Goal: Complete application form: Complete application form

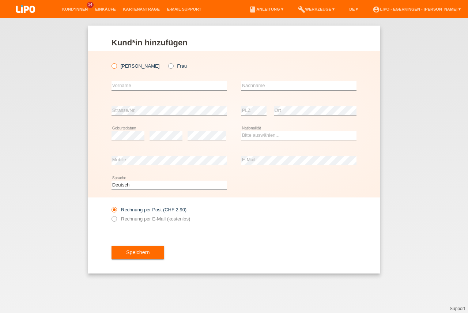
click at [123, 64] on label "[PERSON_NAME]" at bounding box center [135, 65] width 48 height 5
click at [116, 64] on input "Herr" at bounding box center [113, 65] width 5 height 5
radio input "true"
click at [145, 83] on input "text" at bounding box center [168, 85] width 115 height 9
type input "Edgar"
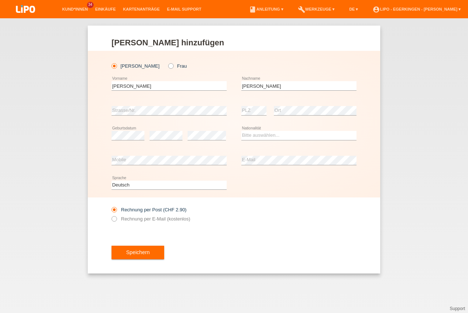
click at [265, 81] on div "Emilio error Nachname" at bounding box center [298, 85] width 115 height 25
click at [264, 84] on input "Emilio" at bounding box center [298, 85] width 115 height 9
drag, startPoint x: 289, startPoint y: 86, endPoint x: 150, endPoint y: 80, distance: 139.0
click at [241, 81] on input "Emilio Cordero" at bounding box center [298, 85] width 115 height 9
type input "Cordero"
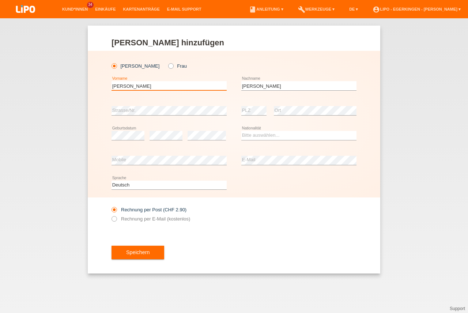
type input "[PERSON_NAME]"
click at [270, 139] on select "Bitte auswählen... Schweiz Deutschland Liechtenstein Österreich ------------ Af…" at bounding box center [298, 135] width 115 height 9
select select "DO"
click at [0, 0] on option "Dominikanische Republik" at bounding box center [0, 0] width 0 height 0
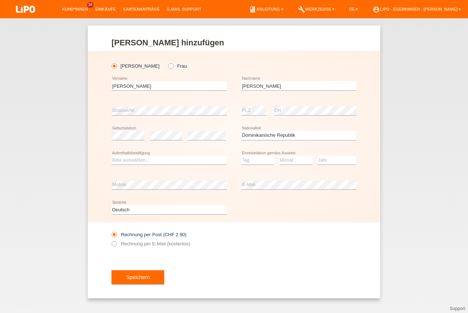
click at [204, 165] on div "Bitte auswählen... C B B - Flüchtlingsstatus Andere error Aufenthaltsbewilligung" at bounding box center [168, 160] width 115 height 25
click at [206, 161] on select "Bitte auswählen... C B B - Flüchtlingsstatus Andere" at bounding box center [168, 160] width 115 height 9
select select "C"
click at [0, 0] on option "C" at bounding box center [0, 0] width 0 height 0
click at [248, 159] on select "Tag 01 02 03 04 05 06 07 08 09 10 11" at bounding box center [257, 160] width 33 height 9
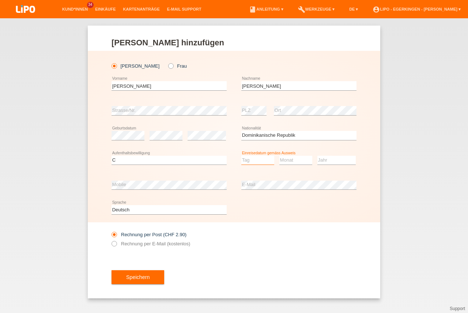
select select "06"
click at [0, 0] on option "06" at bounding box center [0, 0] width 0 height 0
click at [287, 163] on select "Monat 01 02 03 04 05 06 07 08 09 10 11" at bounding box center [295, 160] width 33 height 9
select select "07"
click at [0, 0] on option "07" at bounding box center [0, 0] width 0 height 0
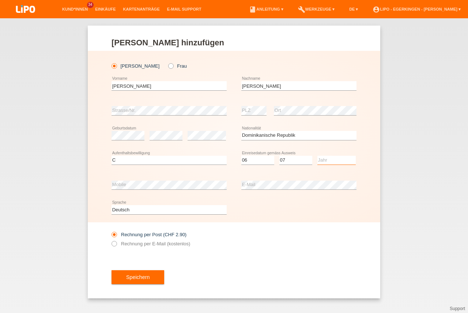
click at [332, 159] on select "Jahr 2025 2024 2023 2022 2021 2020 2019 2018 2017 2016 2015 2014 2013 2012 2011…" at bounding box center [336, 160] width 38 height 9
drag, startPoint x: 330, startPoint y: 249, endPoint x: 278, endPoint y: 217, distance: 60.0
select select "2001"
click at [0, 0] on option "2001" at bounding box center [0, 0] width 0 height 0
click at [180, 242] on label "Rechnung per E-Mail (kostenlos)" at bounding box center [150, 243] width 79 height 5
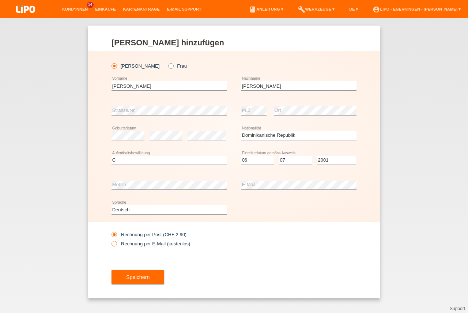
click at [116, 242] on input "Rechnung per E-Mail (kostenlos)" at bounding box center [113, 245] width 5 height 9
radio input "true"
click at [161, 277] on button "Speichern" at bounding box center [137, 277] width 53 height 14
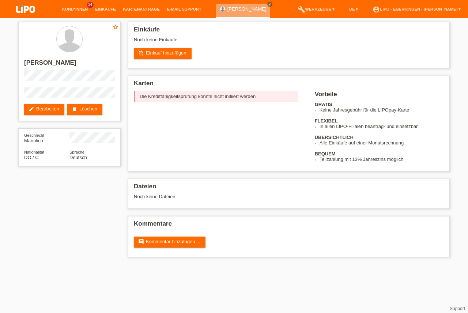
click at [460, 104] on div "star_border [PERSON_NAME] edit Bearbeiten delete Löschen Geschlecht Männlich Na…" at bounding box center [234, 141] width 468 height 246
click at [39, 102] on div "star_border [PERSON_NAME] edit Bearbeiten delete Löschen" at bounding box center [69, 71] width 102 height 99
click at [43, 106] on link "edit Bearbeiten" at bounding box center [44, 109] width 40 height 11
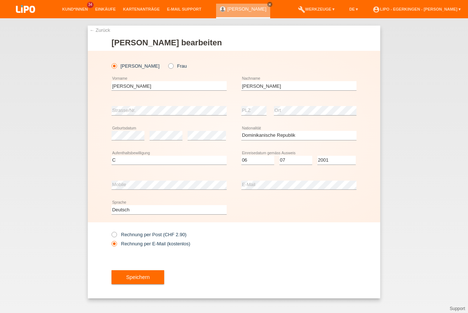
select select "DO"
select select "C"
select select "06"
select select "07"
select select "2001"
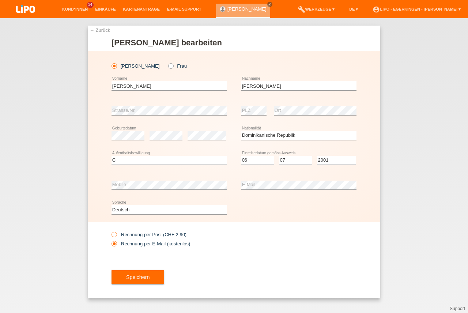
click at [137, 235] on label "Rechnung per Post (CHF 2.90)" at bounding box center [148, 234] width 75 height 5
click at [116, 235] on input "Rechnung per Post (CHF 2.90)" at bounding box center [113, 236] width 5 height 9
radio input "true"
click at [142, 278] on button "Speichern" at bounding box center [137, 277] width 53 height 14
drag, startPoint x: 142, startPoint y: 278, endPoint x: 220, endPoint y: 271, distance: 77.7
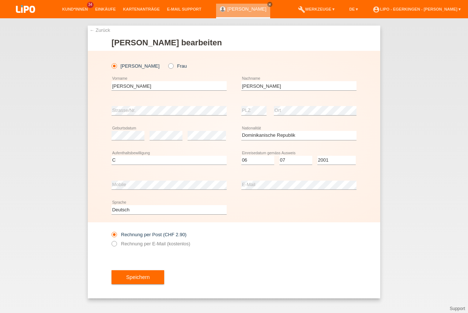
click at [0, 0] on div at bounding box center [0, 0] width 0 height 0
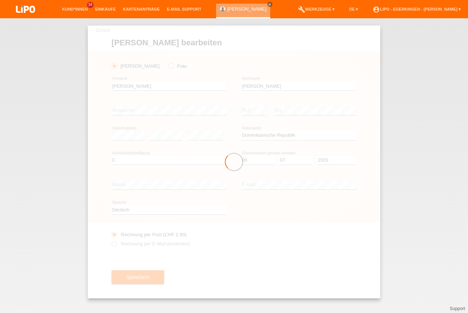
click at [423, 160] on div "← Zurück Kunde bearbeiten Herr Frau Edgar Emilio error Vorname" at bounding box center [234, 165] width 468 height 294
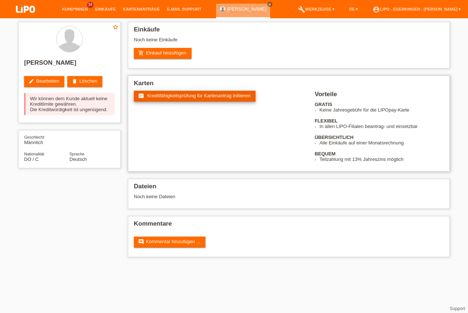
click at [173, 95] on span "Kreditfähigkeitsprüfung für Kartenantrag initiieren" at bounding box center [198, 95] width 103 height 5
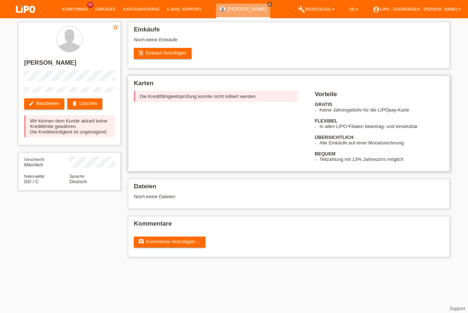
click at [418, 143] on li "Alle Einkäufe auf einer Monatsrechnung" at bounding box center [381, 142] width 124 height 5
click at [438, 57] on div "add_shopping_cart Einkauf hinzufügen" at bounding box center [289, 53] width 310 height 11
click at [267, 4] on link "close" at bounding box center [269, 4] width 5 height 5
